Goal: Task Accomplishment & Management: Use online tool/utility

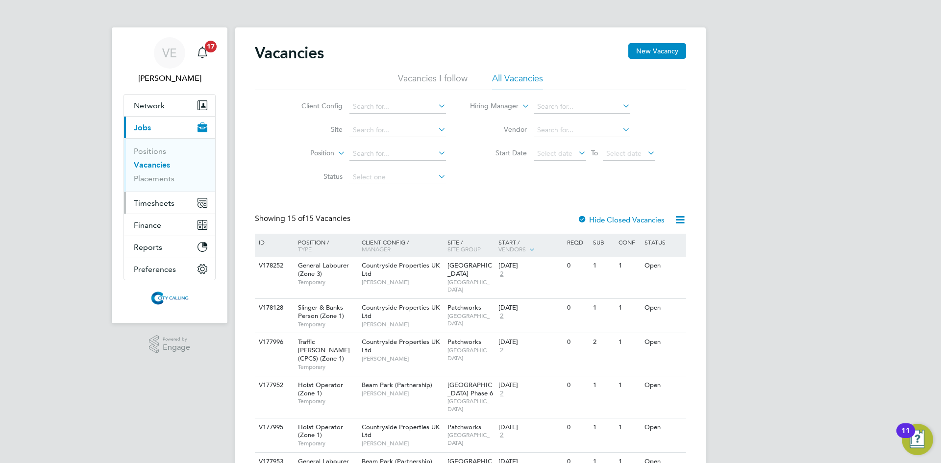
click at [159, 202] on span "Timesheets" at bounding box center [154, 203] width 41 height 9
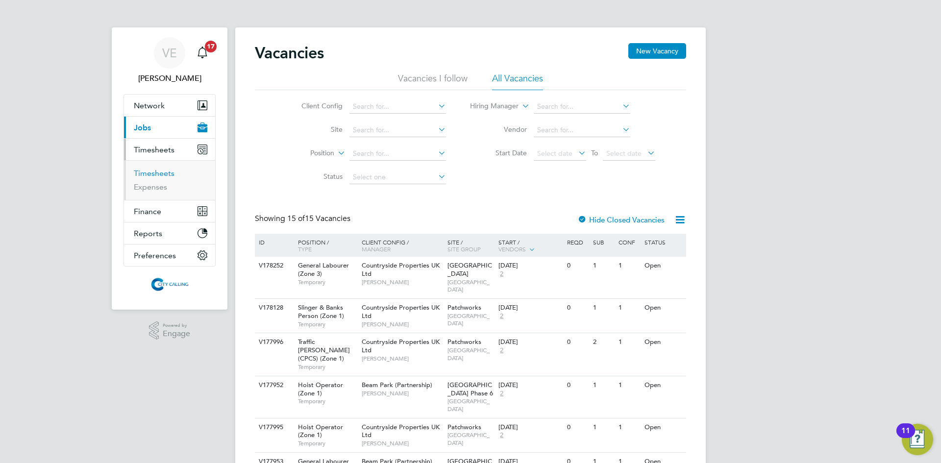
click at [151, 171] on link "Timesheets" at bounding box center [154, 173] width 41 height 9
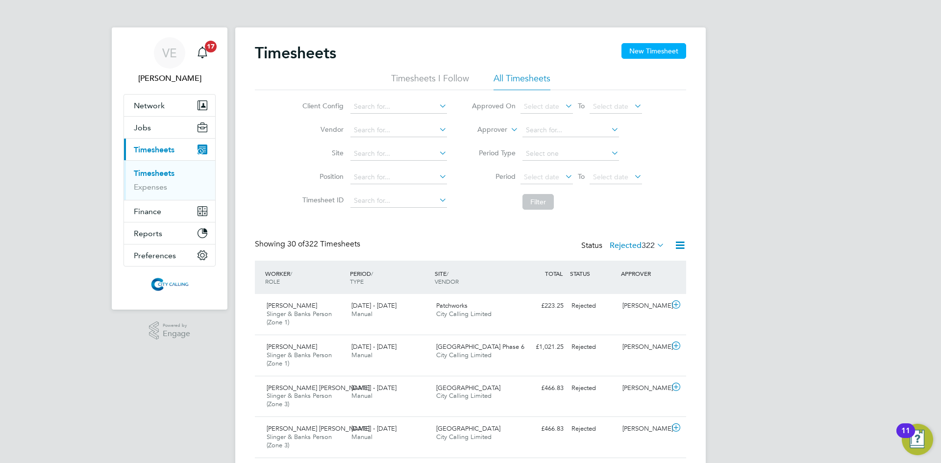
click at [673, 50] on button "New Timesheet" at bounding box center [654, 51] width 65 height 16
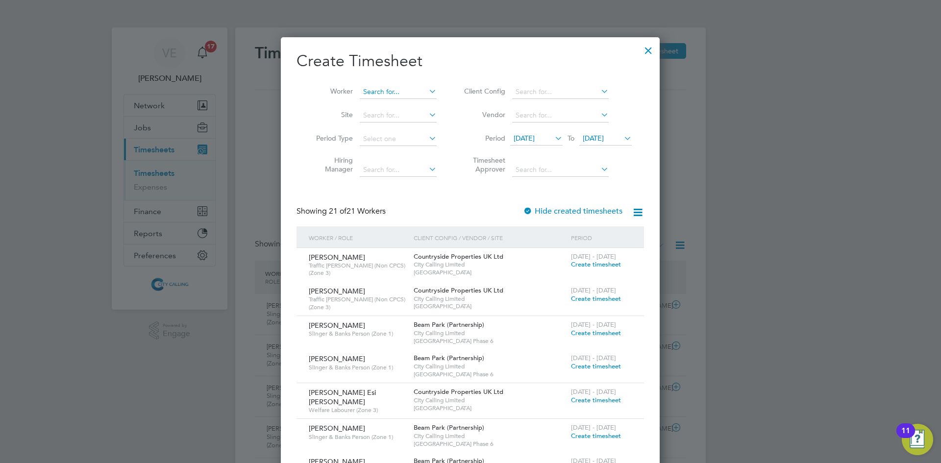
click at [401, 92] on input at bounding box center [398, 92] width 77 height 14
click at [403, 146] on li "Phil ippe Brandao" at bounding box center [402, 145] width 87 height 13
type input "[PERSON_NAME]"
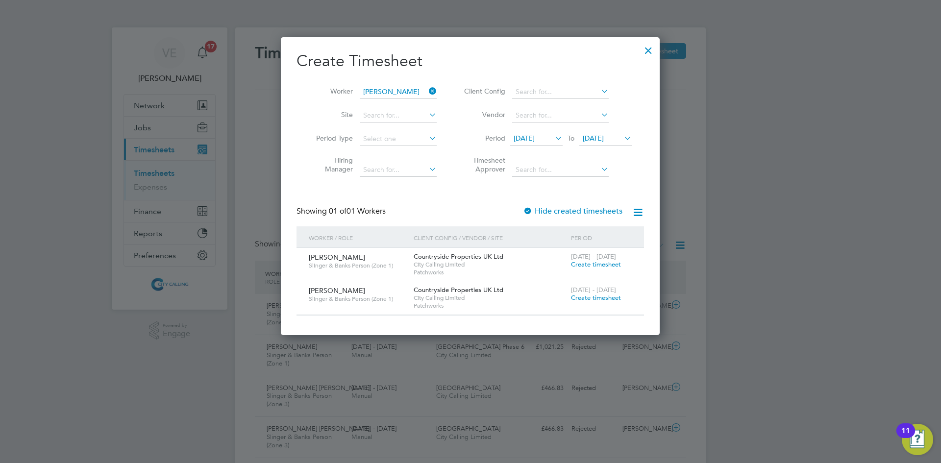
click at [535, 141] on span "[DATE]" at bounding box center [524, 138] width 21 height 9
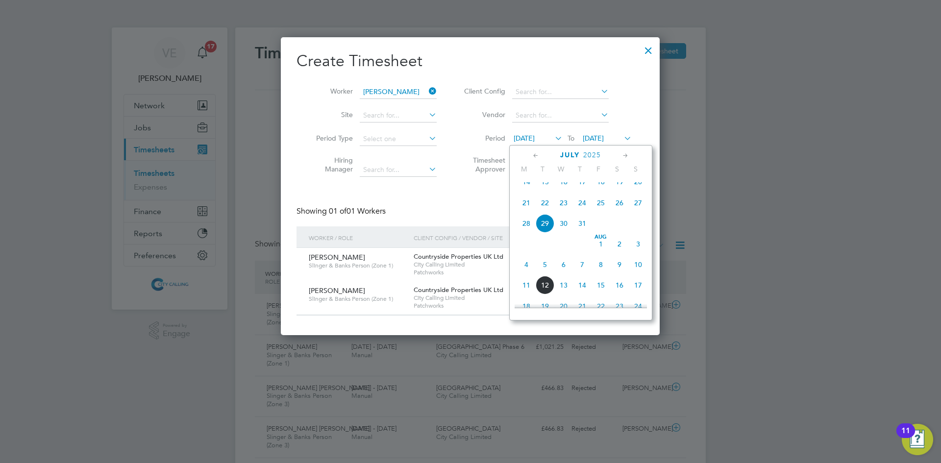
click at [524, 187] on span "14" at bounding box center [526, 182] width 19 height 19
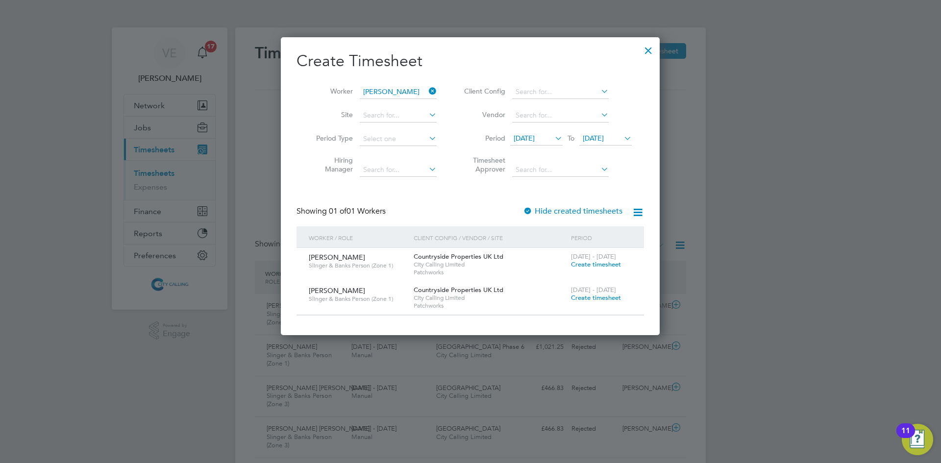
click at [622, 137] on icon at bounding box center [622, 138] width 0 height 14
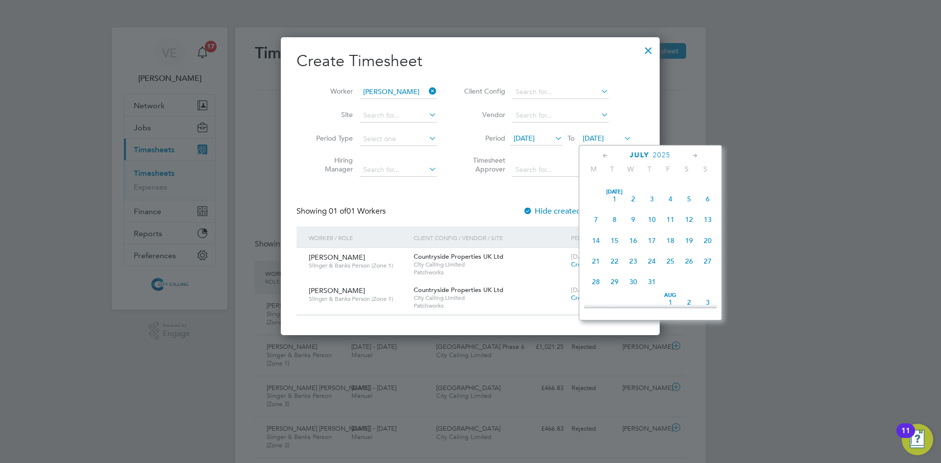
click at [712, 271] on span "27" at bounding box center [708, 261] width 19 height 19
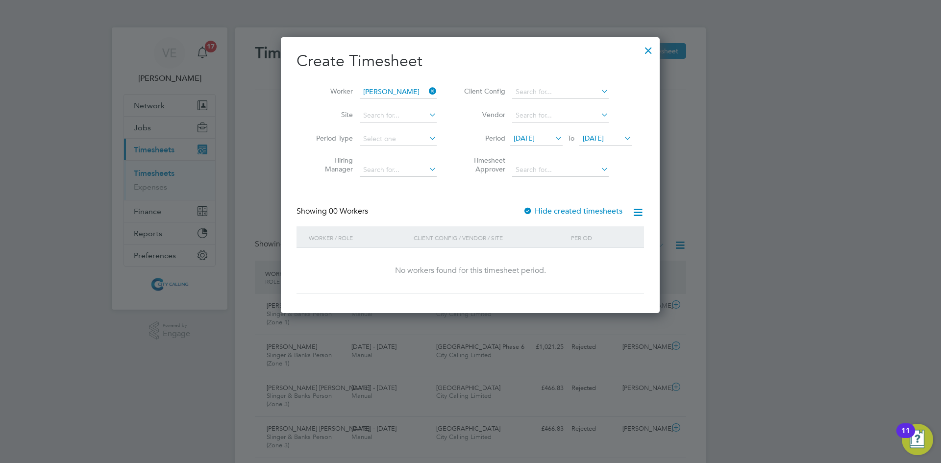
click at [529, 209] on div at bounding box center [528, 212] width 10 height 10
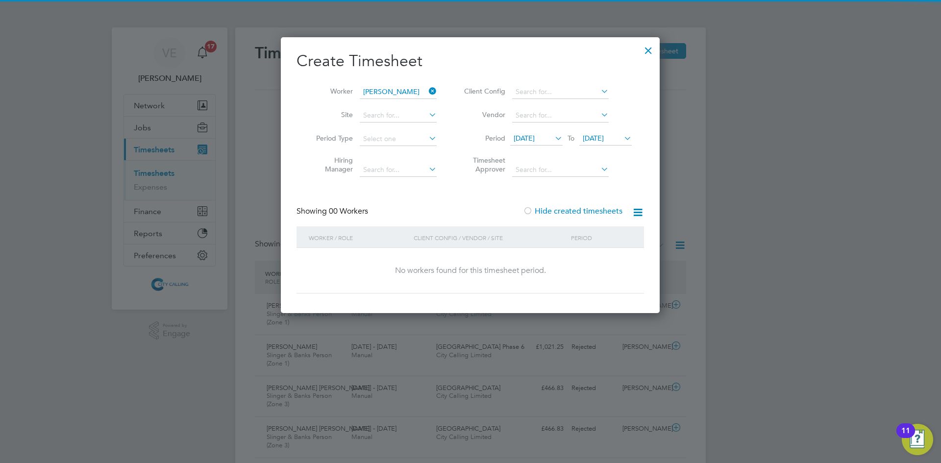
click at [534, 131] on li "Period [DATE] To [DATE]" at bounding box center [546, 139] width 195 height 24
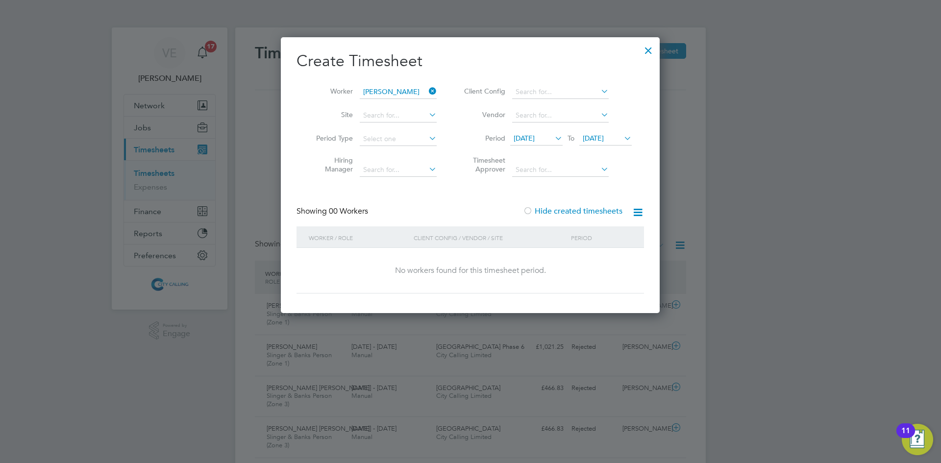
click at [534, 138] on span "[DATE]" at bounding box center [524, 138] width 21 height 9
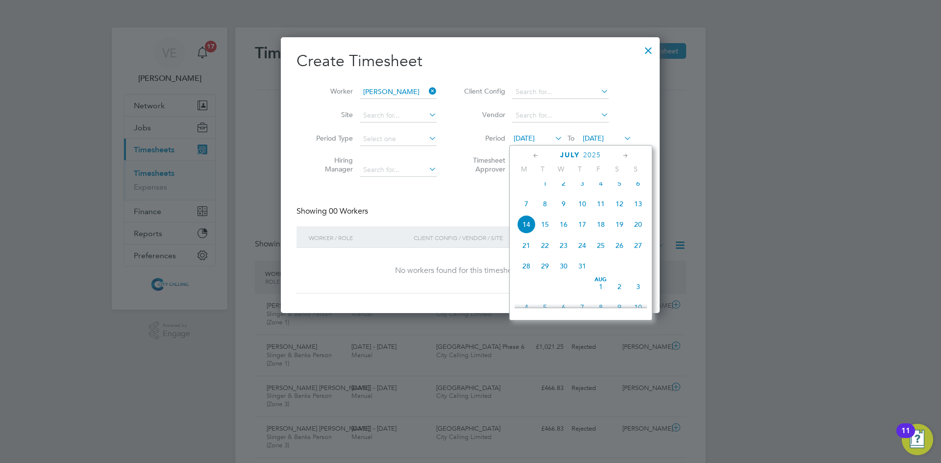
click at [527, 203] on span "7" at bounding box center [526, 204] width 19 height 19
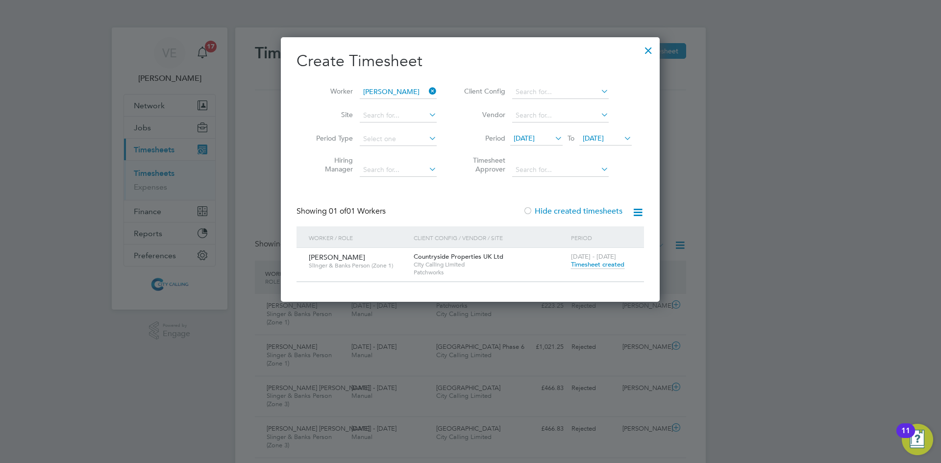
click at [599, 264] on span "Timesheet created" at bounding box center [597, 264] width 53 height 9
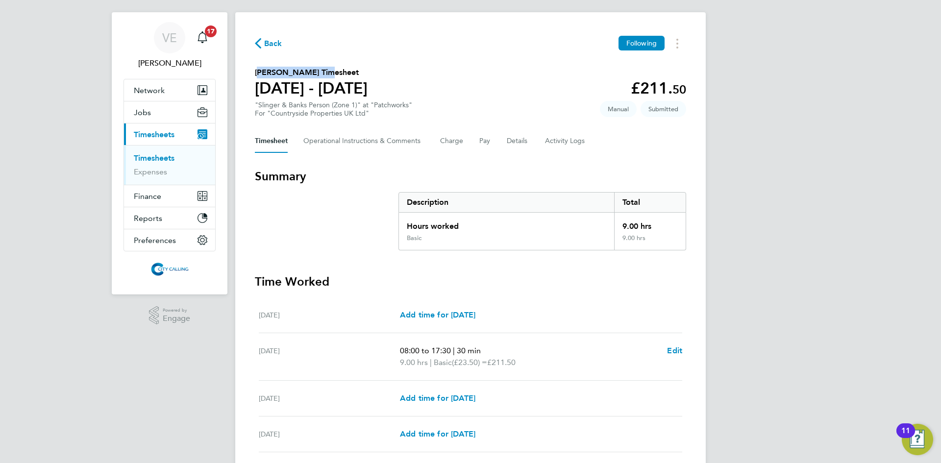
drag, startPoint x: 256, startPoint y: 71, endPoint x: 316, endPoint y: 72, distance: 60.3
click at [316, 72] on h2 "[PERSON_NAME] Timesheet" at bounding box center [311, 73] width 113 height 12
click at [558, 147] on Logs-tab "Activity Logs" at bounding box center [565, 141] width 41 height 24
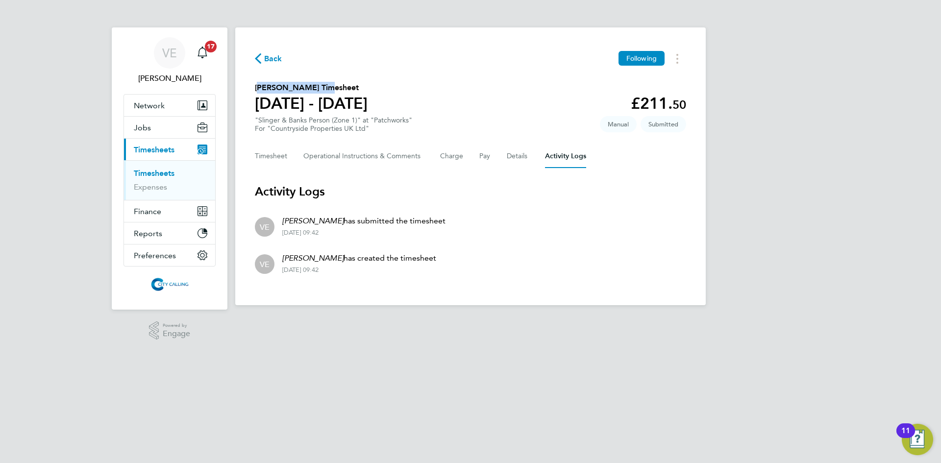
click at [259, 64] on icon "button" at bounding box center [258, 58] width 6 height 10
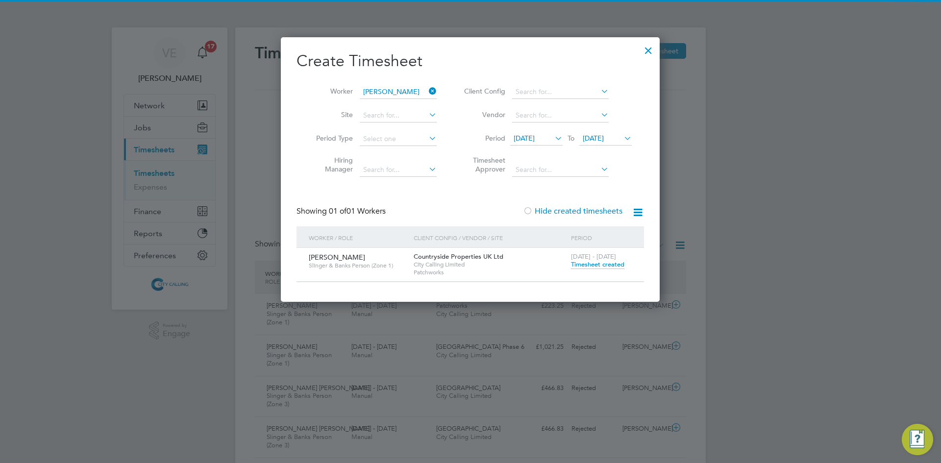
scroll to position [25, 85]
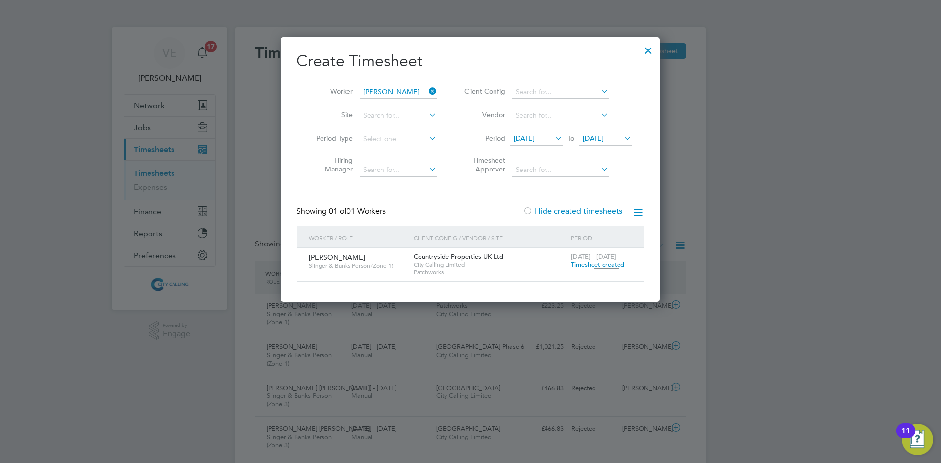
drag, startPoint x: 651, startPoint y: 50, endPoint x: 468, endPoint y: 0, distance: 189.7
click at [651, 50] on div at bounding box center [649, 48] width 18 height 18
